Goal: Share content: Share content

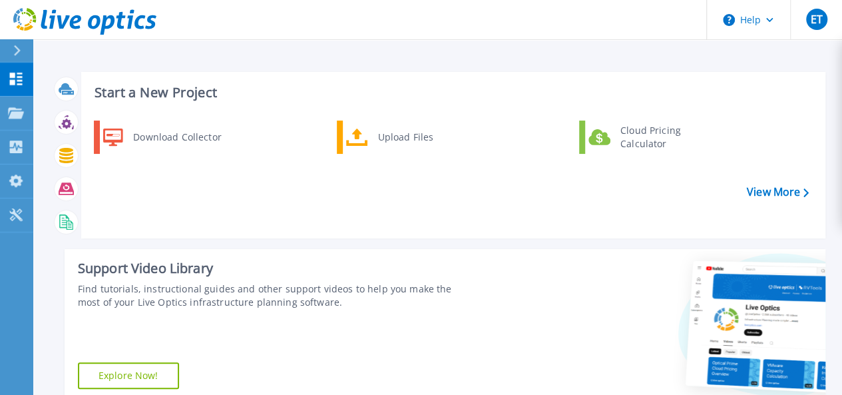
scroll to position [322, 0]
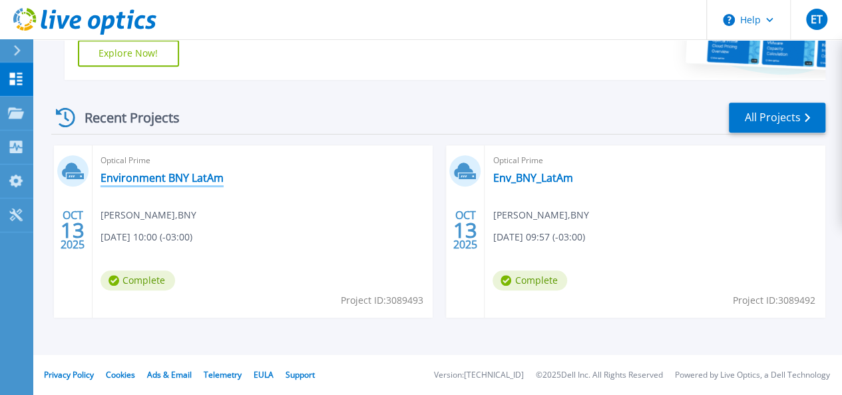
click at [146, 178] on link "Environment BNY LatAm" at bounding box center [161, 177] width 123 height 13
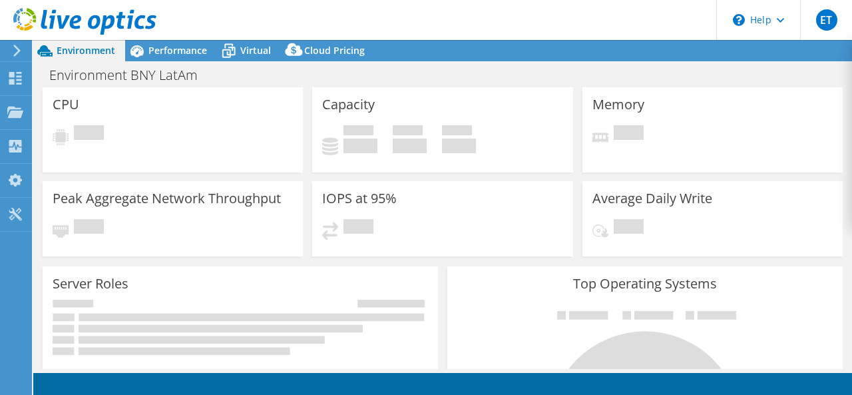
select select "SouthAmerica"
select select "USD"
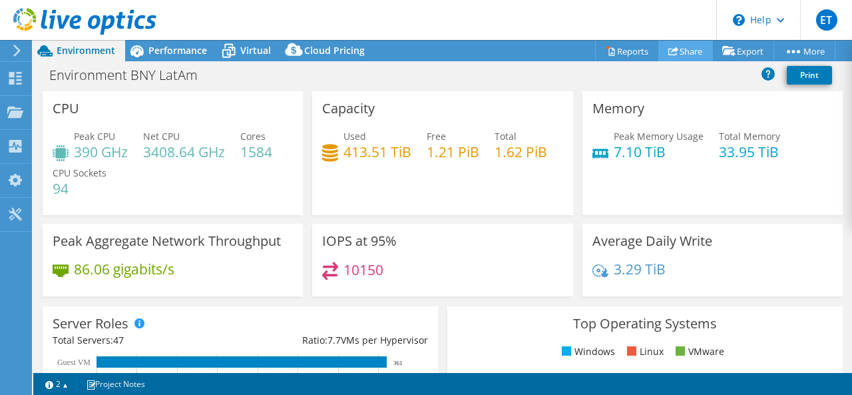
click at [688, 51] on link "Share" at bounding box center [685, 51] width 55 height 21
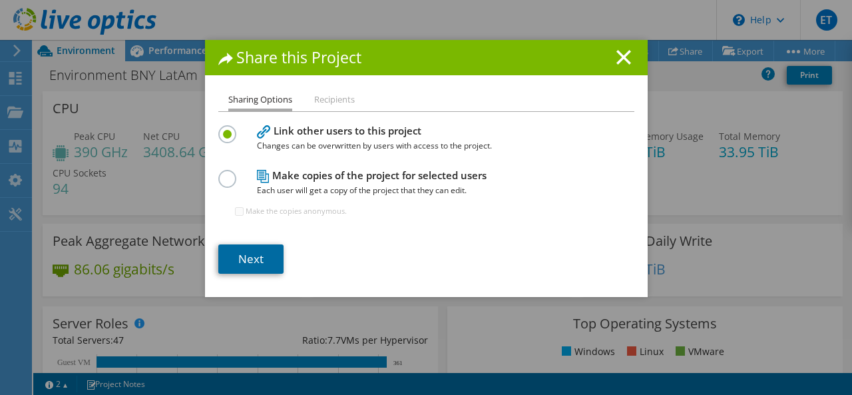
click at [244, 266] on link "Next" at bounding box center [250, 258] width 65 height 29
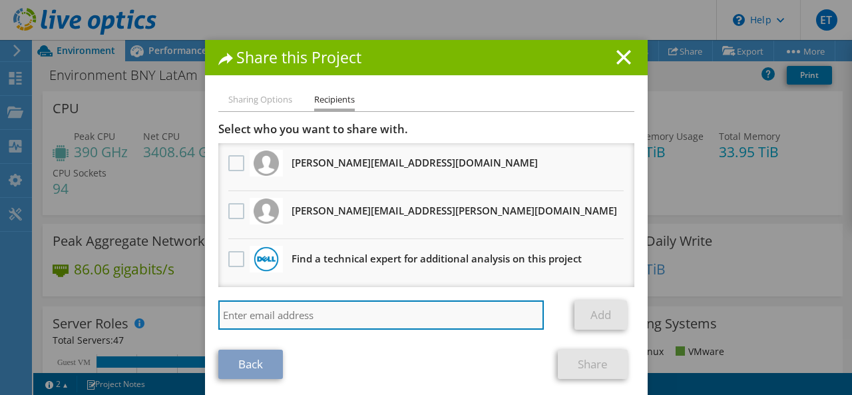
click at [286, 310] on input "search" at bounding box center [381, 314] width 326 height 29
paste input "[PERSON_NAME] <[PERSON_NAME][EMAIL_ADDRESS][DOMAIN_NAME]>"
type input "[PERSON_NAME] <[PERSON_NAME][EMAIL_ADDRESS][DOMAIN_NAME]>"
drag, startPoint x: 269, startPoint y: 315, endPoint x: 197, endPoint y: 310, distance: 72.1
click at [197, 310] on div "Share this Project Sharing Options Recipients Link other users to this project …" at bounding box center [426, 197] width 852 height 315
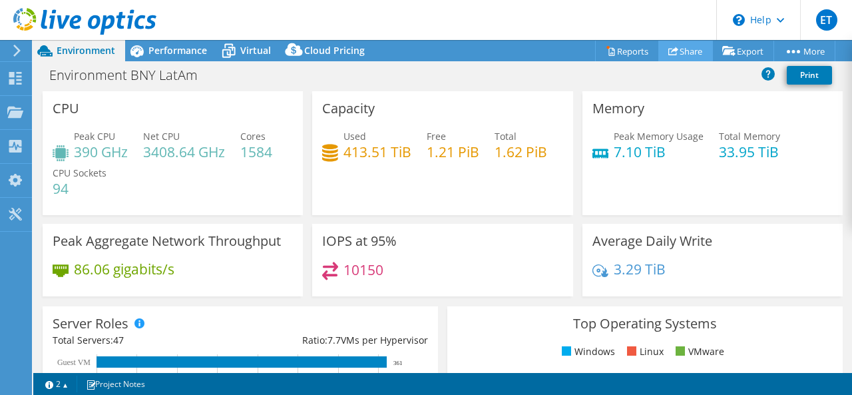
click at [668, 53] on icon at bounding box center [673, 51] width 10 height 10
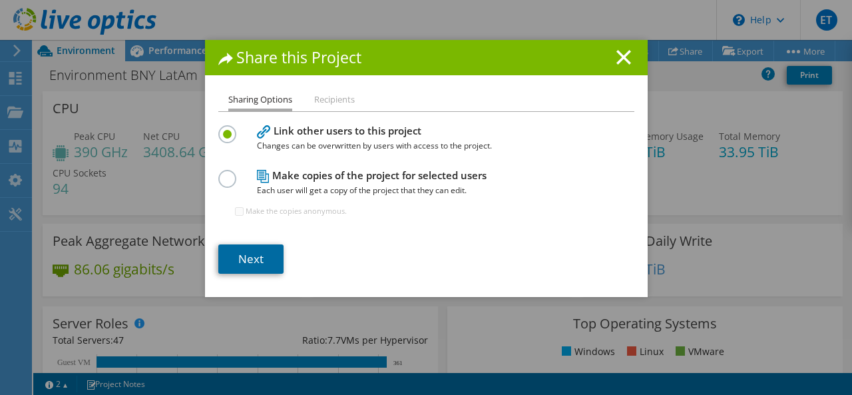
click at [250, 251] on link "Next" at bounding box center [250, 258] width 65 height 29
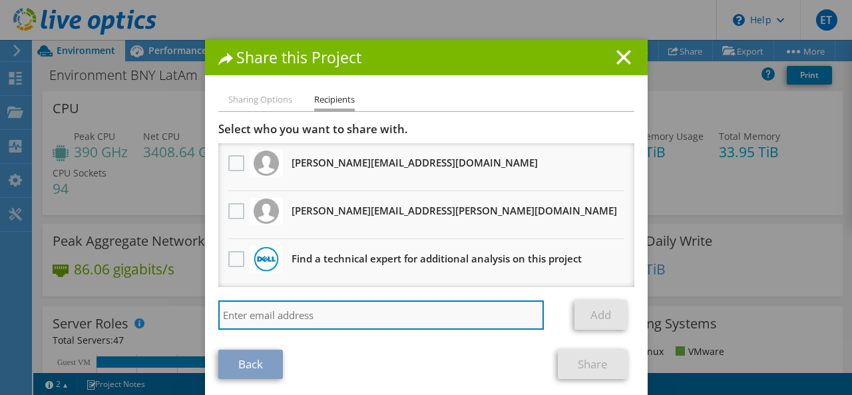
click at [257, 316] on input "search" at bounding box center [381, 314] width 326 height 29
paste input "[PERSON_NAME] <[PERSON_NAME][EMAIL_ADDRESS][DOMAIN_NAME]>"
click at [270, 315] on input "[PERSON_NAME] <[PERSON_NAME][EMAIL_ADDRESS][DOMAIN_NAME]>" at bounding box center [381, 314] width 326 height 29
click at [341, 313] on input "[PERSON_NAME][EMAIL_ADDRESS][DOMAIN_NAME]>" at bounding box center [381, 314] width 326 height 29
type input "[PERSON_NAME][EMAIL_ADDRESS][DOMAIN_NAME]"
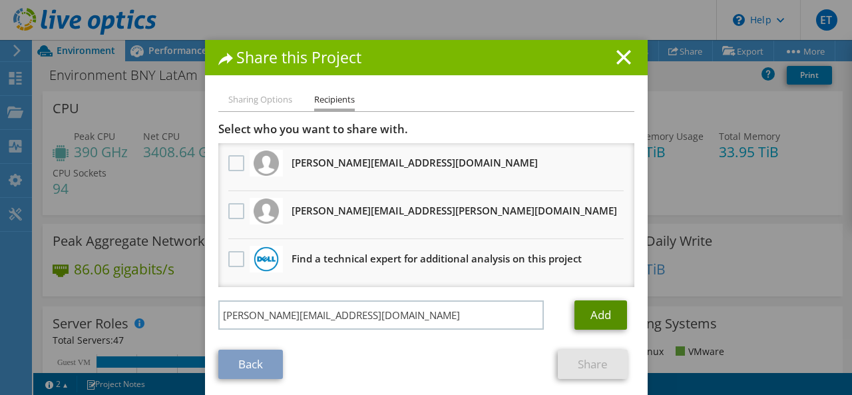
click at [603, 321] on link "Add" at bounding box center [600, 314] width 53 height 29
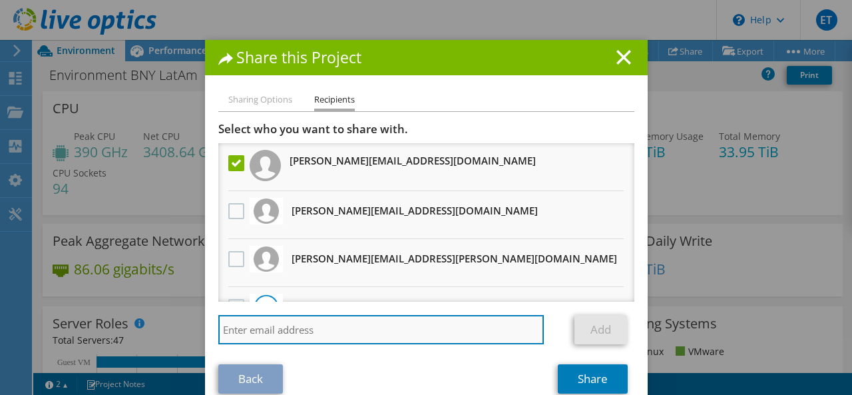
click at [361, 338] on input "search" at bounding box center [381, 329] width 326 height 29
paste input "[EMAIL_ADDRESS][DOMAIN_NAME]"
type input "[EMAIL_ADDRESS][DOMAIN_NAME]"
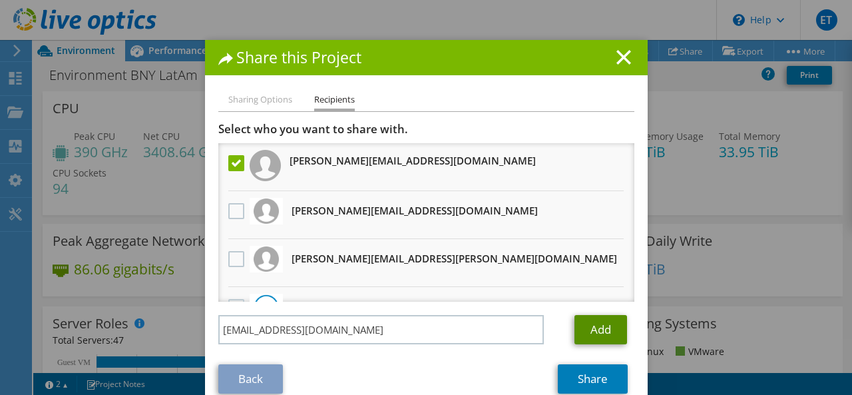
click at [586, 329] on link "Add" at bounding box center [600, 329] width 53 height 29
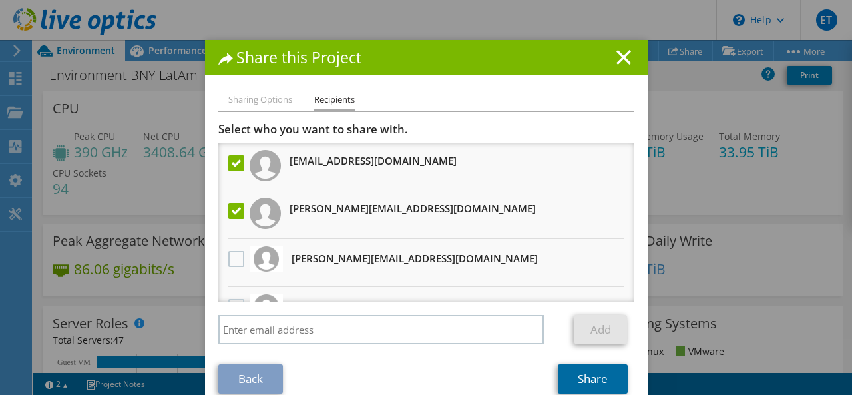
click at [586, 377] on link "Share" at bounding box center [593, 378] width 70 height 29
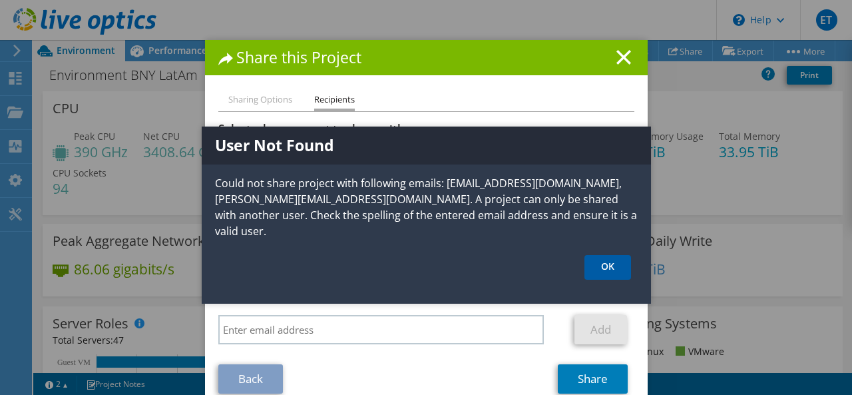
click at [608, 263] on link "OK" at bounding box center [607, 267] width 47 height 25
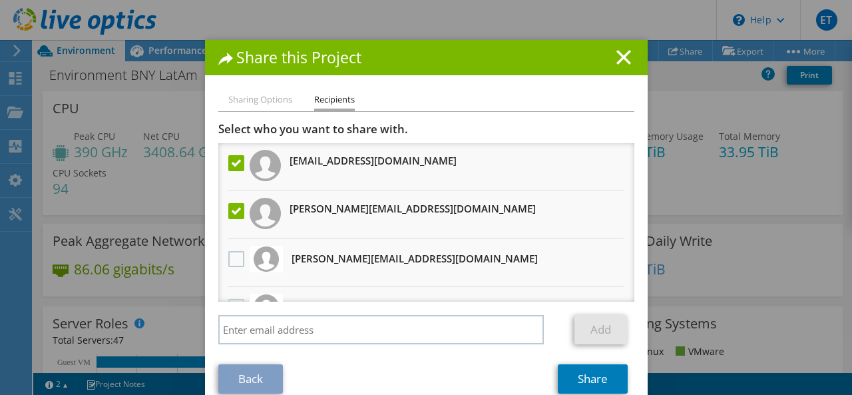
click at [230, 210] on label at bounding box center [237, 211] width 19 height 16
click at [0, 0] on input "checkbox" at bounding box center [0, 0] width 0 height 0
click at [572, 372] on link "Share" at bounding box center [593, 378] width 70 height 29
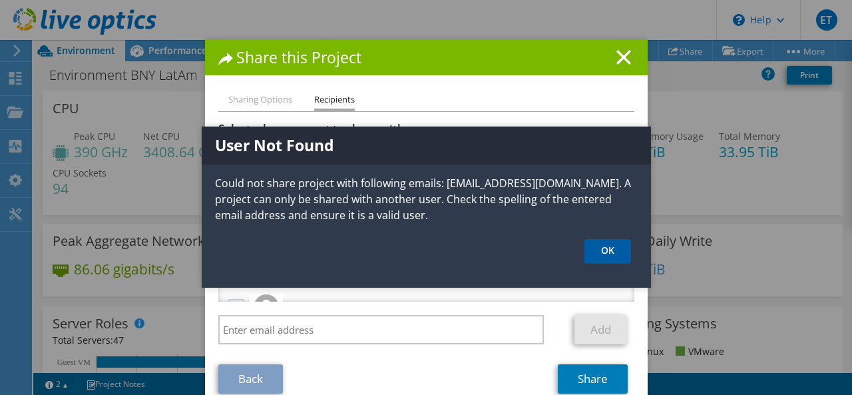
click at [615, 244] on link "OK" at bounding box center [607, 251] width 47 height 25
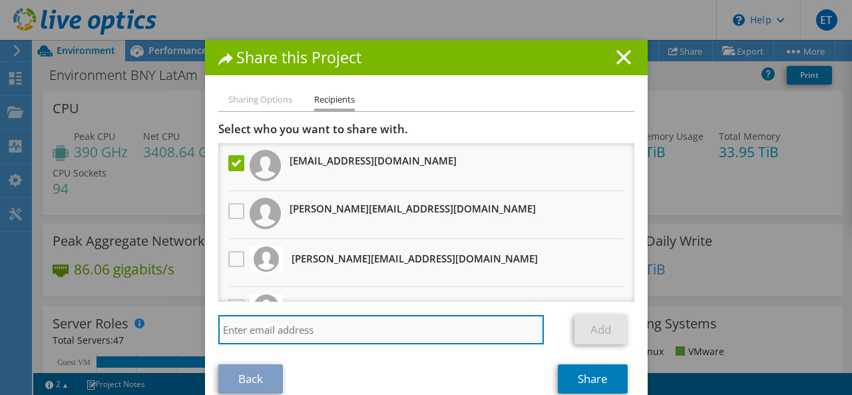
click at [278, 330] on input "search" at bounding box center [381, 329] width 326 height 29
paste input "[EMAIL_ADDRESS][DOMAIN_NAME]"
type input "[EMAIL_ADDRESS][DOMAIN_NAME]"
drag, startPoint x: 174, startPoint y: 315, endPoint x: 152, endPoint y: 313, distance: 21.4
click at [152, 313] on div "Share this Project Sharing Options Recipients Link other users to this project …" at bounding box center [426, 197] width 852 height 315
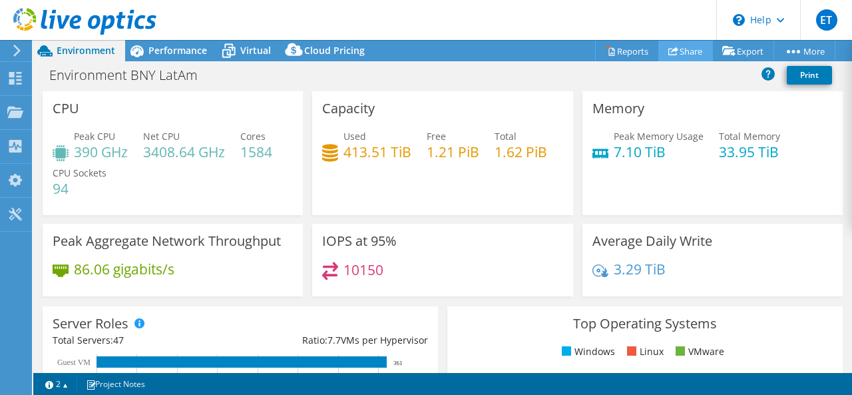
click at [688, 49] on link "Share" at bounding box center [685, 51] width 55 height 21
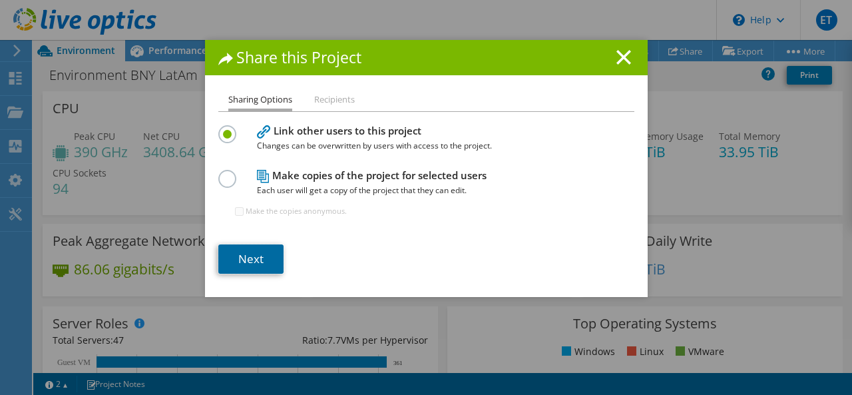
click at [233, 256] on link "Next" at bounding box center [250, 258] width 65 height 29
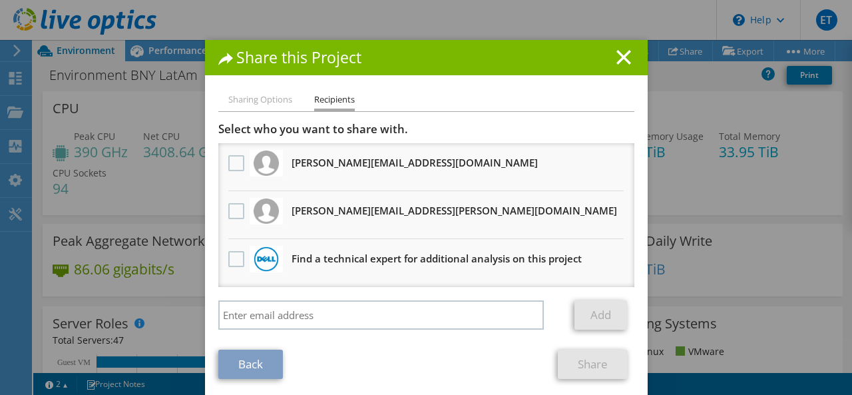
scroll to position [7, 0]
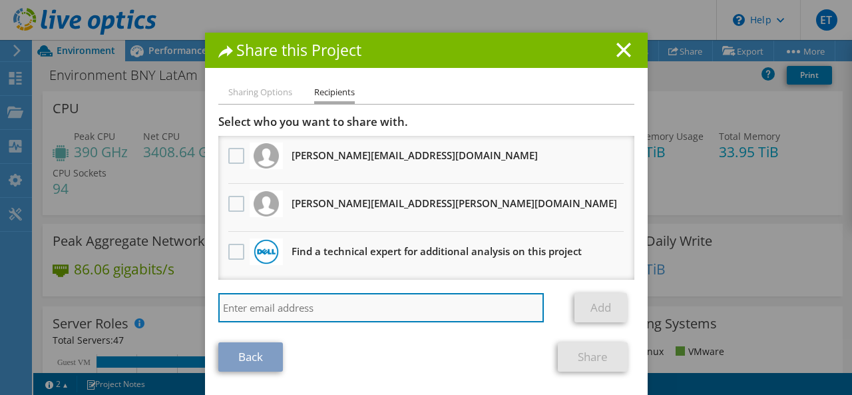
click at [294, 303] on input "search" at bounding box center [381, 307] width 326 height 29
paste input "[EMAIL_ADDRESS][DOMAIN_NAME]"
type input "[EMAIL_ADDRESS][DOMAIN_NAME]"
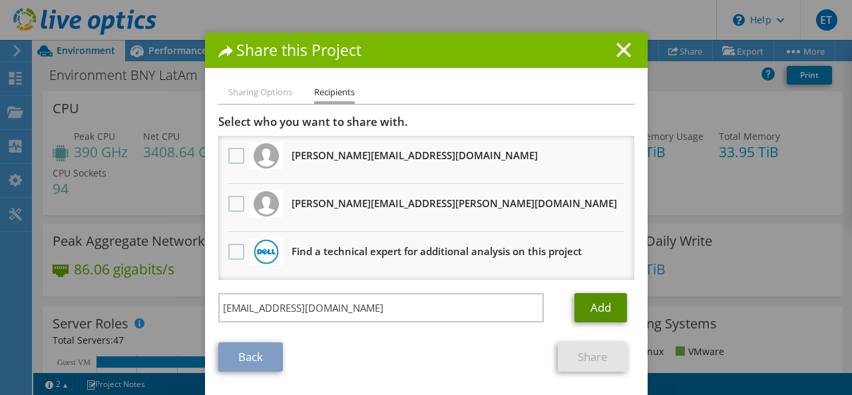
click at [604, 301] on link "Add" at bounding box center [600, 307] width 53 height 29
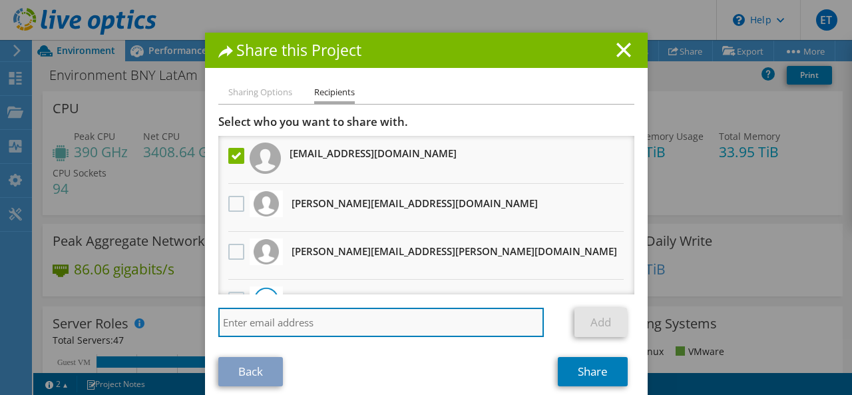
click at [258, 323] on input "search" at bounding box center [381, 321] width 326 height 29
paste input "[PERSON_NAME][EMAIL_ADDRESS][DOMAIN_NAME]"
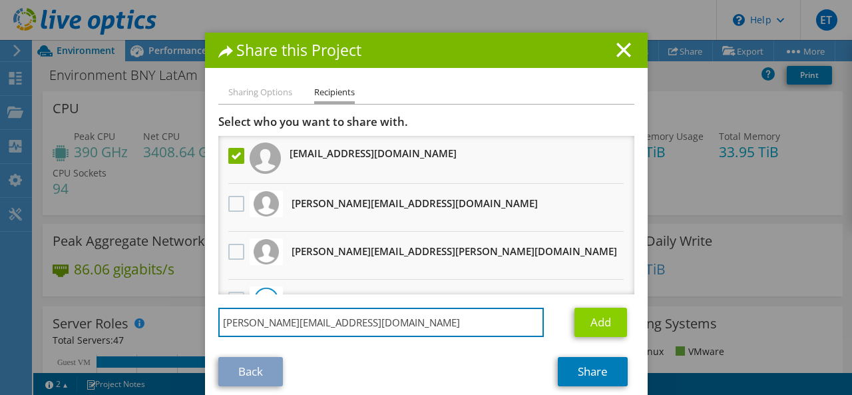
type input "[PERSON_NAME][EMAIL_ADDRESS][DOMAIN_NAME]"
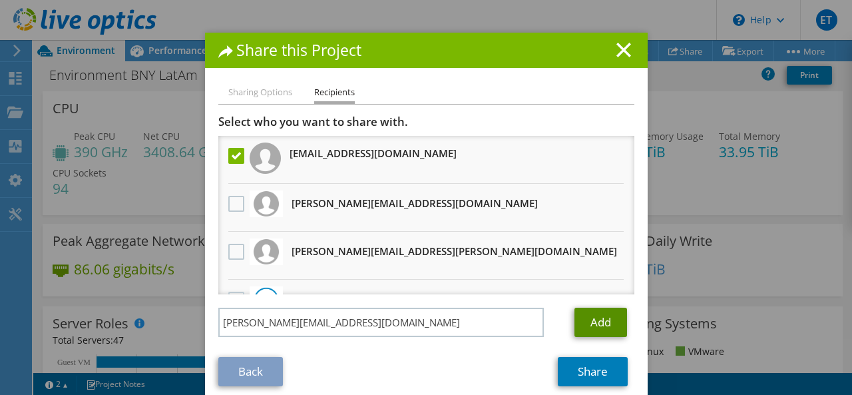
click at [610, 323] on link "Add" at bounding box center [600, 321] width 53 height 29
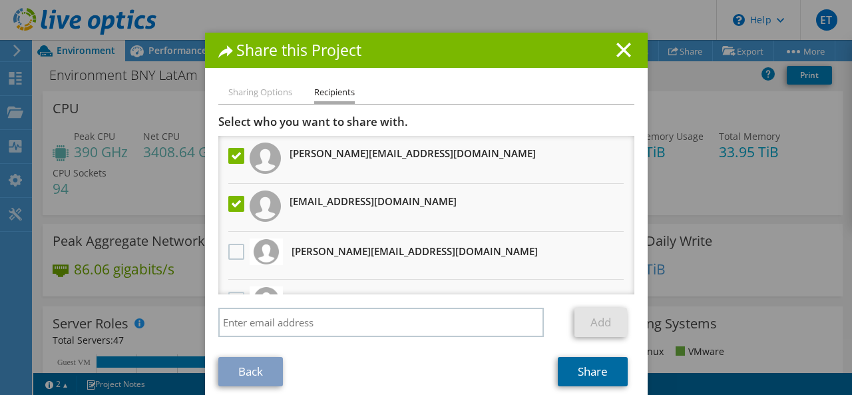
click at [588, 375] on link "Share" at bounding box center [593, 371] width 70 height 29
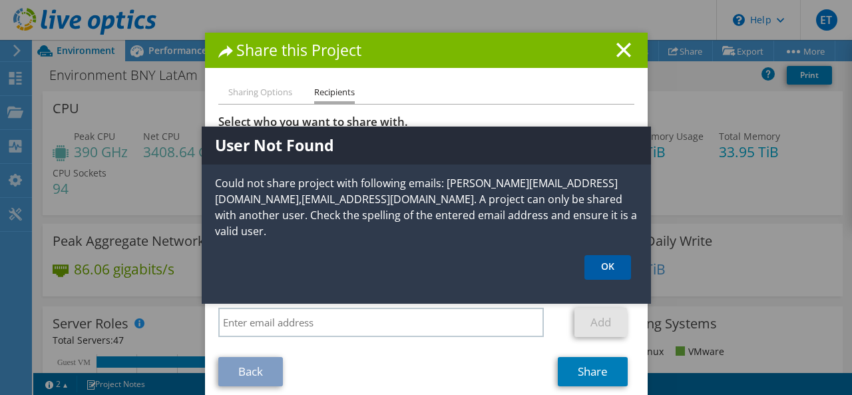
click at [600, 260] on link "OK" at bounding box center [607, 267] width 47 height 25
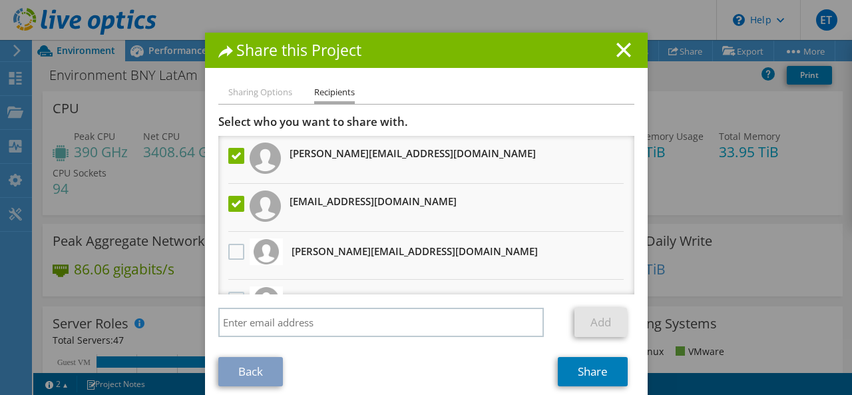
drag, startPoint x: 389, startPoint y: 252, endPoint x: 288, endPoint y: 252, distance: 101.2
click at [288, 252] on li "[PERSON_NAME][EMAIL_ADDRESS][DOMAIN_NAME] Will receive an anonymous copy" at bounding box center [426, 256] width 416 height 48
copy h3 "[PERSON_NAME][EMAIL_ADDRESS][DOMAIN_NAME]"
click at [620, 47] on line at bounding box center [623, 49] width 13 height 13
